Goal: Transaction & Acquisition: Purchase product/service

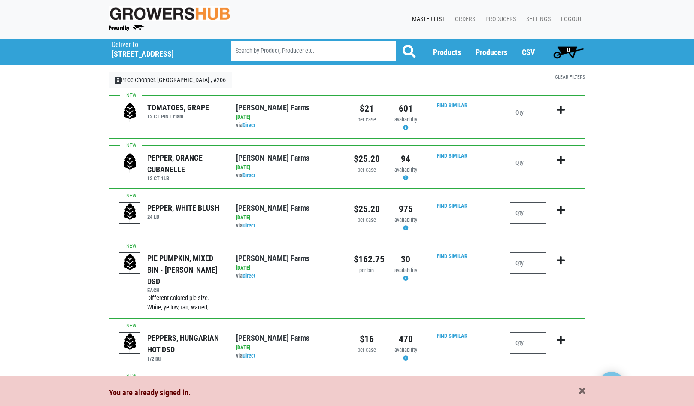
click at [531, 114] on input "number" at bounding box center [528, 112] width 36 height 21
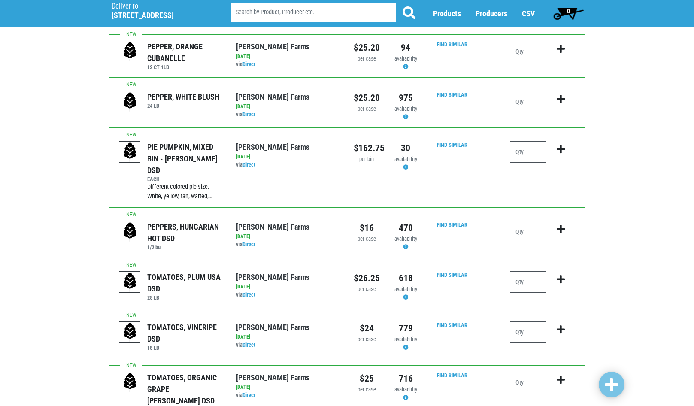
scroll to position [129, 0]
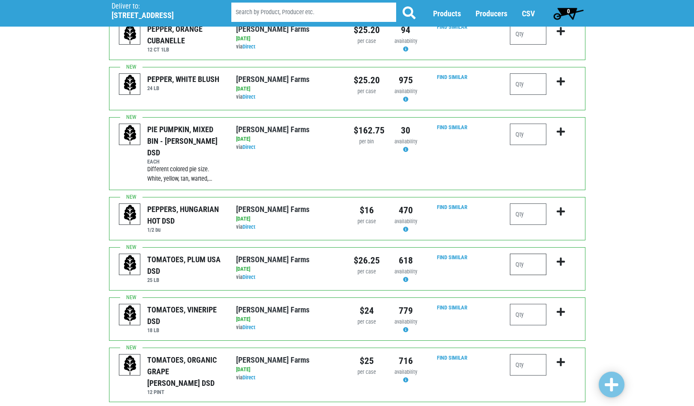
click at [518, 254] on input "number" at bounding box center [528, 264] width 36 height 21
type input "1"
click at [565, 257] on icon "submit" at bounding box center [561, 261] width 8 height 9
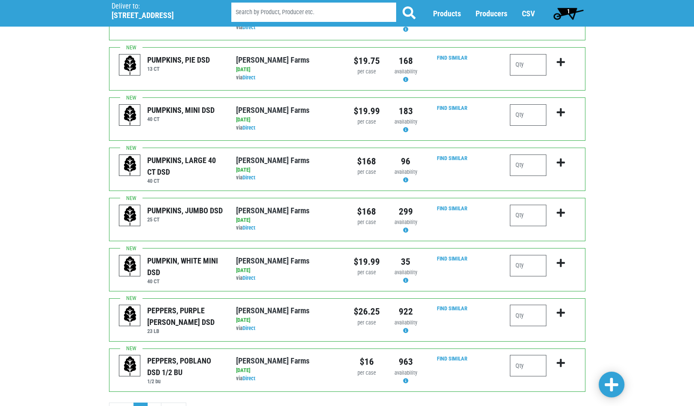
scroll to position [772, 0]
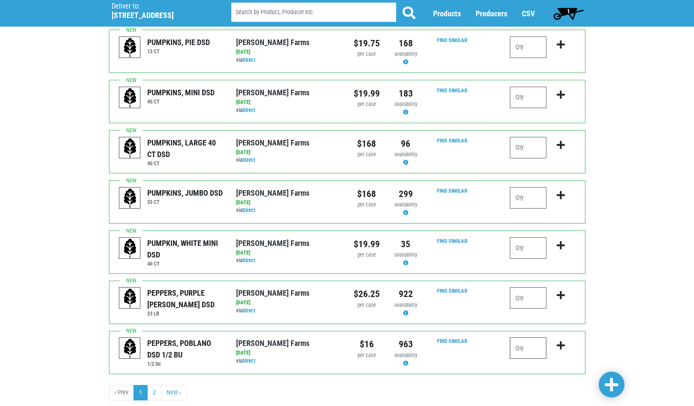
click at [528, 337] on input "number" at bounding box center [528, 347] width 36 height 21
type input "1"
click at [563, 341] on icon "submit" at bounding box center [561, 345] width 8 height 9
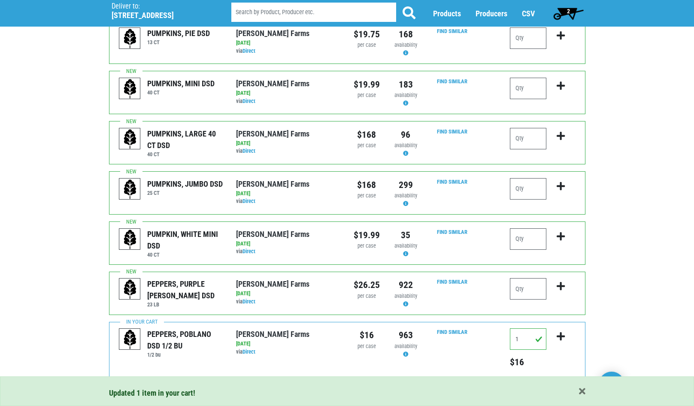
scroll to position [785, 0]
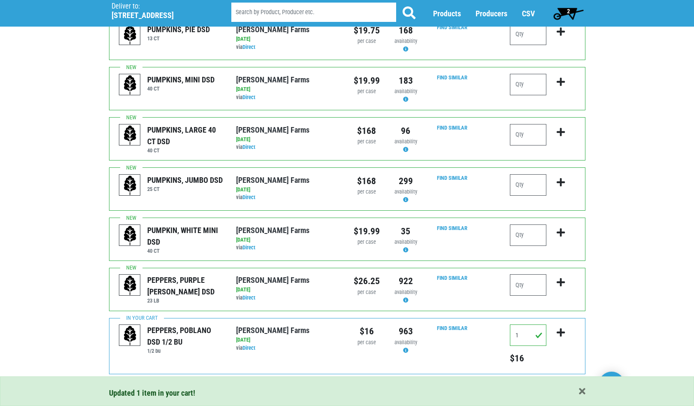
click at [168, 385] on link "Next ›" at bounding box center [173, 392] width 25 height 15
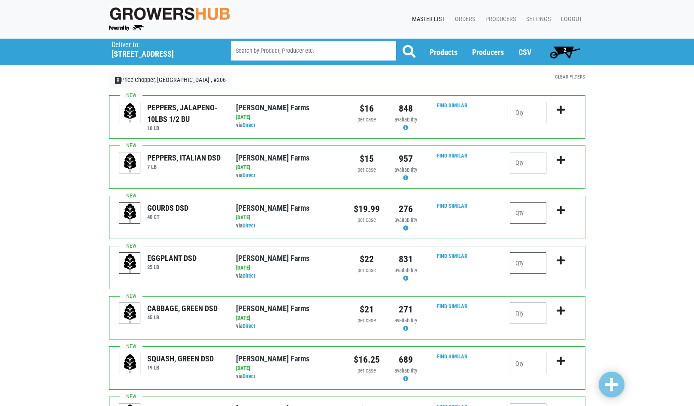
click at [528, 110] on input "number" at bounding box center [528, 112] width 36 height 21
type input "1"
click at [561, 108] on icon "submit" at bounding box center [561, 109] width 8 height 9
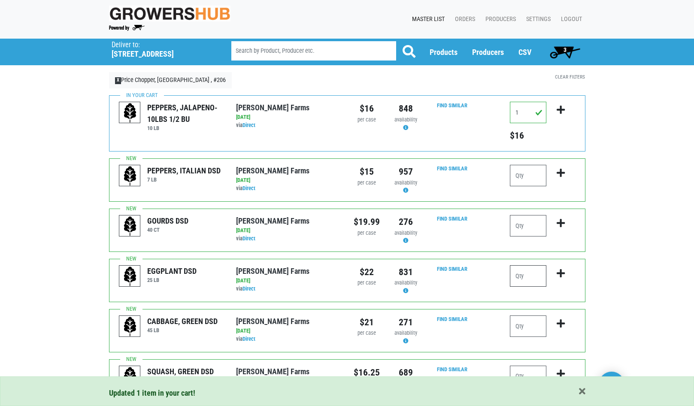
click at [537, 279] on input "number" at bounding box center [528, 275] width 36 height 21
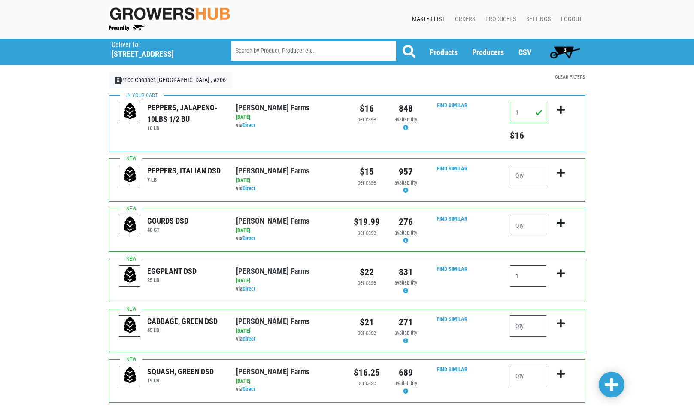
type input "1"
click at [562, 272] on icon "submit" at bounding box center [561, 273] width 8 height 9
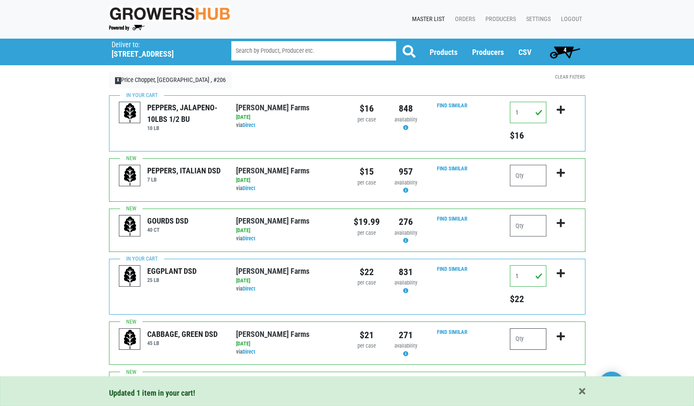
click at [534, 340] on input "number" at bounding box center [528, 338] width 36 height 21
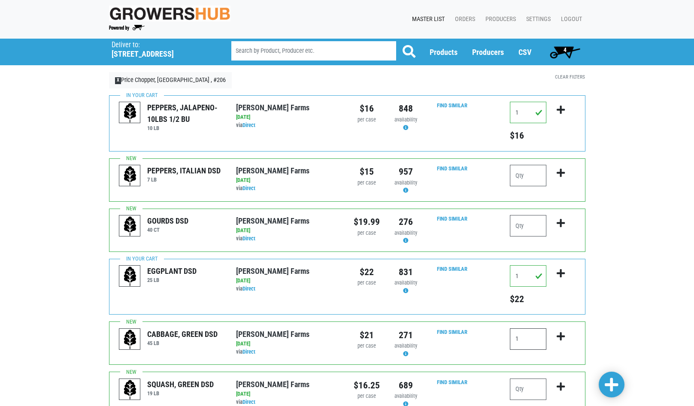
type input "1"
click at [557, 335] on icon "submit" at bounding box center [561, 336] width 8 height 9
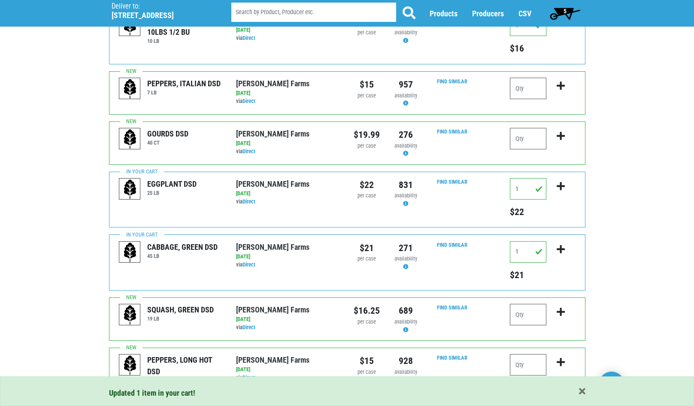
scroll to position [129, 0]
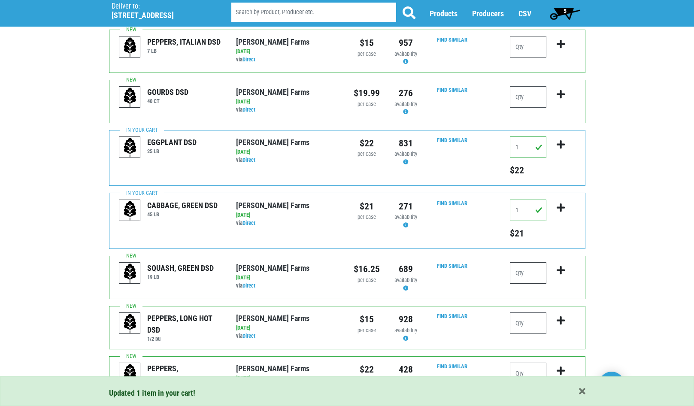
click at [530, 279] on input "number" at bounding box center [528, 272] width 36 height 21
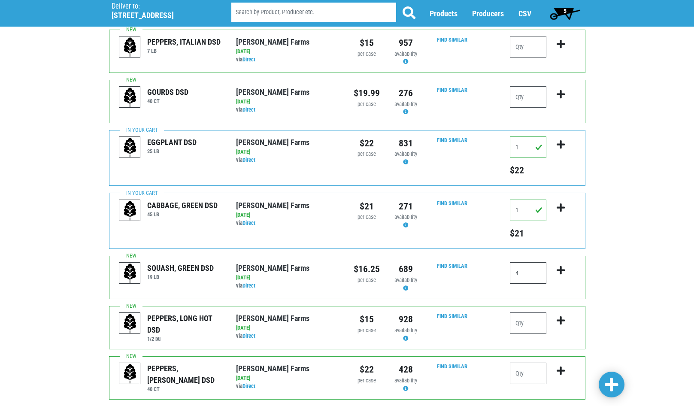
type input "4"
click at [563, 269] on icon "submit" at bounding box center [561, 270] width 8 height 9
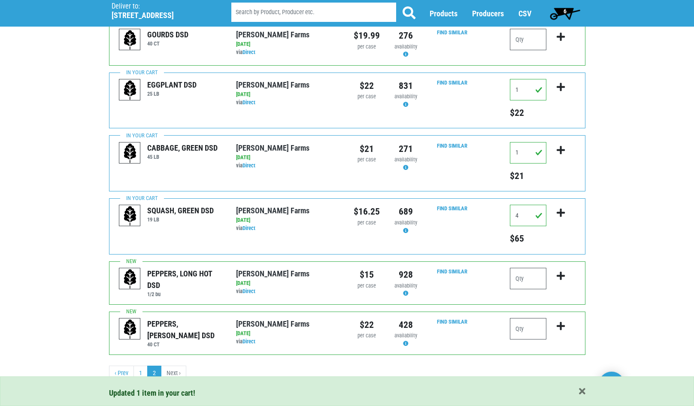
scroll to position [190, 0]
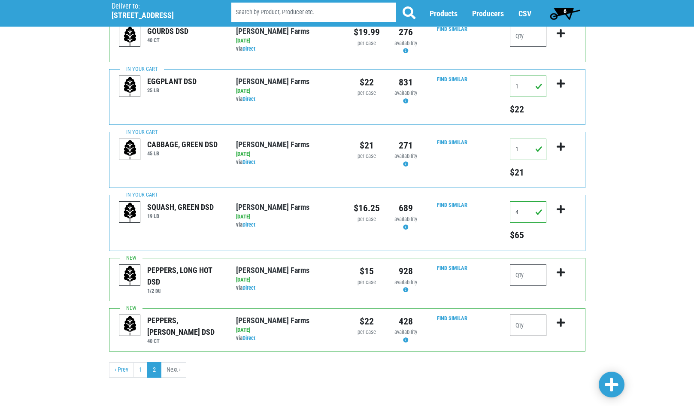
click at [527, 328] on input "number" at bounding box center [528, 325] width 36 height 21
type input "1"
click at [562, 325] on icon "submit" at bounding box center [561, 322] width 8 height 9
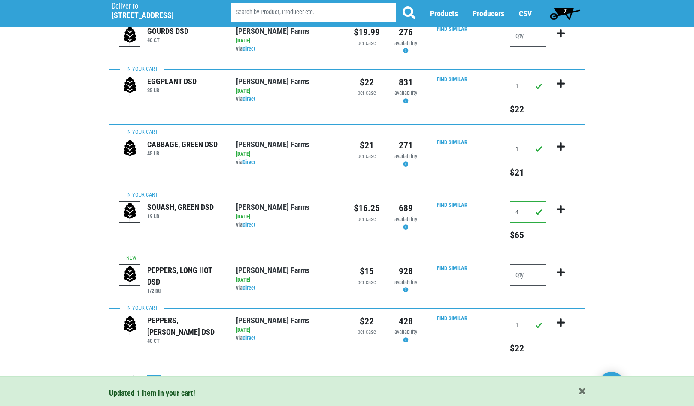
click at [565, 9] on span "7" at bounding box center [565, 11] width 3 height 7
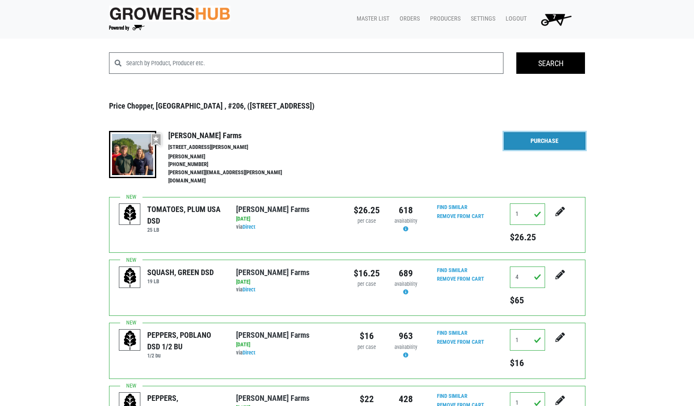
click at [541, 139] on link "Purchase" at bounding box center [545, 141] width 82 height 18
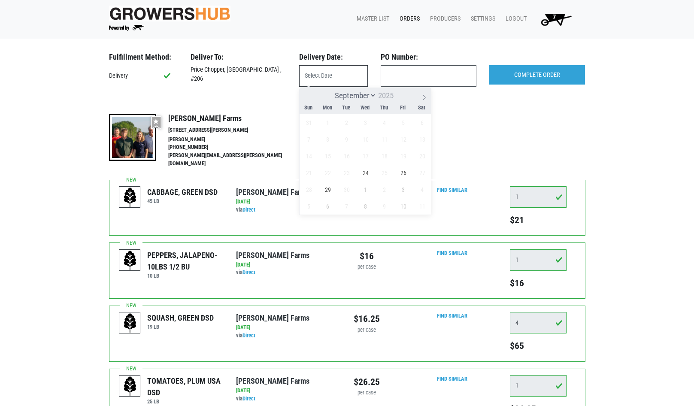
click at [355, 74] on input "text" at bounding box center [333, 75] width 69 height 21
click at [367, 172] on span "24" at bounding box center [365, 172] width 17 height 17
type input "[DATE]"
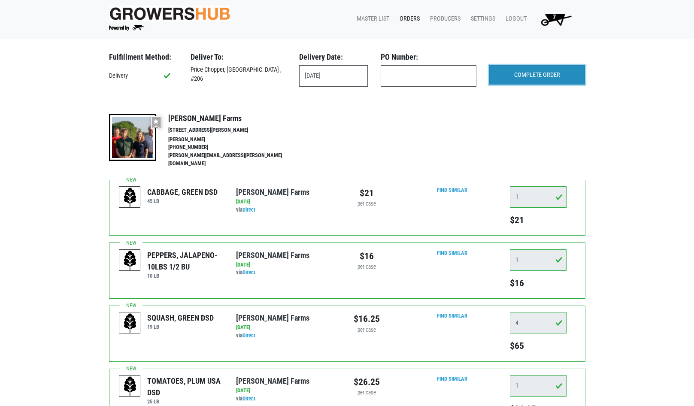
click at [529, 71] on input "COMPLETE ORDER" at bounding box center [537, 75] width 96 height 20
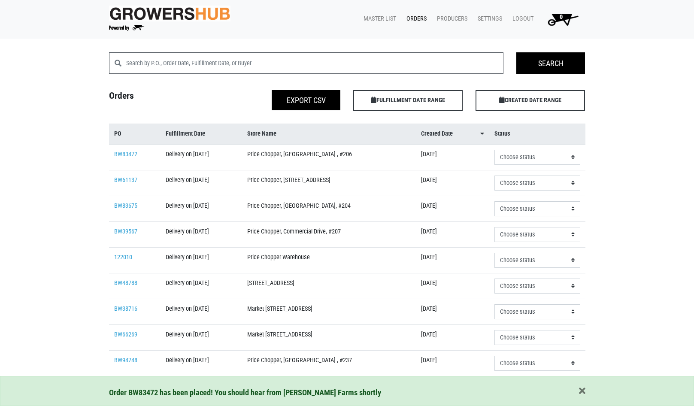
drag, startPoint x: 133, startPoint y: 149, endPoint x: 135, endPoint y: 170, distance: 21.2
click at [132, 150] on td "BW83472" at bounding box center [135, 157] width 52 height 26
click at [121, 151] on link "BW83472" at bounding box center [125, 154] width 23 height 7
